Goal: Navigation & Orientation: Understand site structure

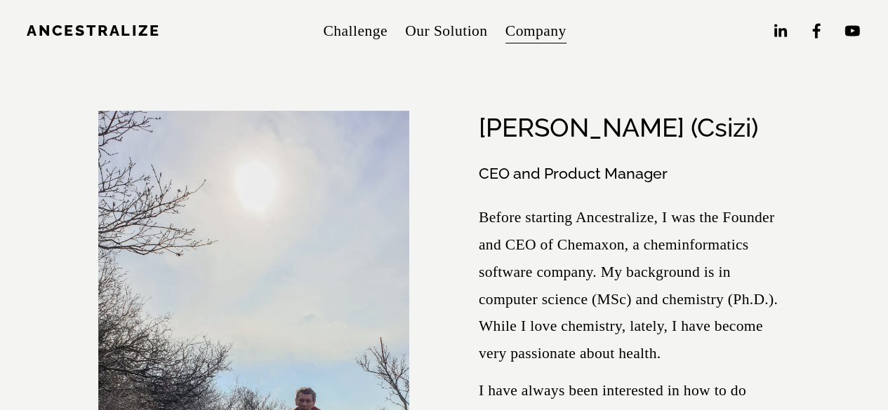
click at [356, 29] on link "Challenge" at bounding box center [355, 31] width 64 height 30
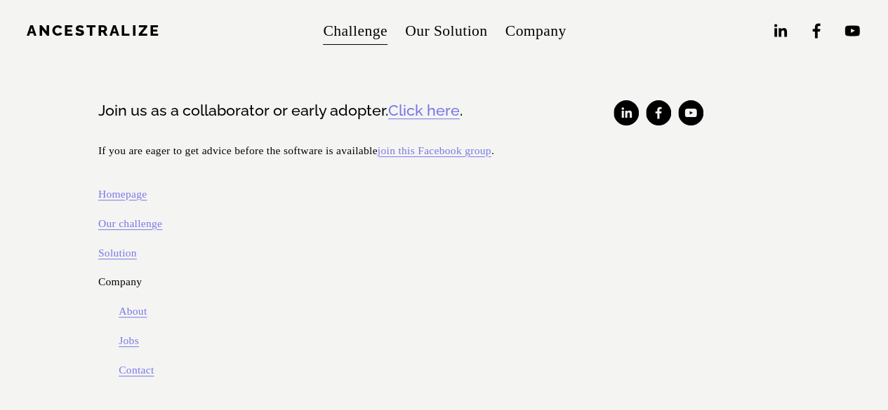
scroll to position [2966, 0]
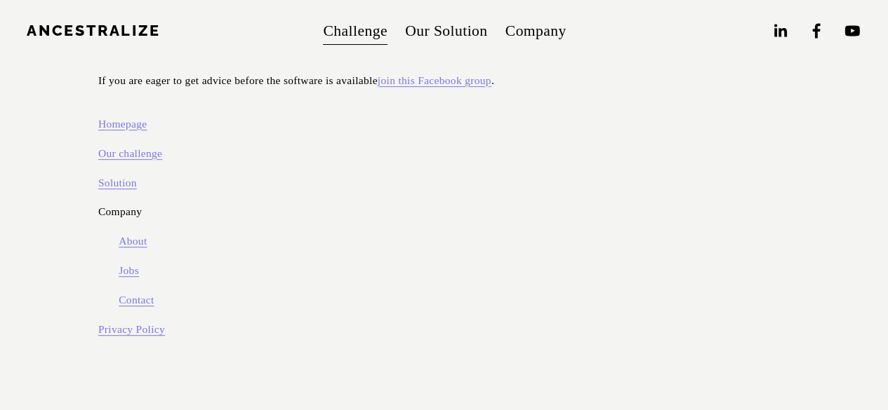
click at [432, 32] on link "Our Solution" at bounding box center [446, 31] width 82 height 30
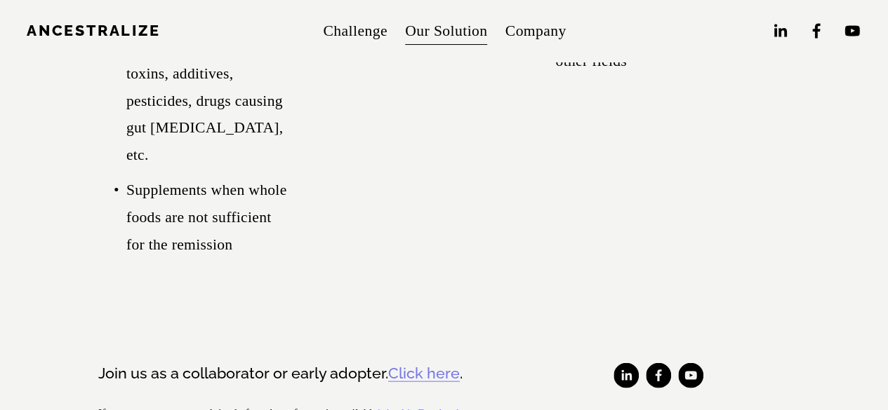
scroll to position [4178, 0]
